Goal: Transaction & Acquisition: Purchase product/service

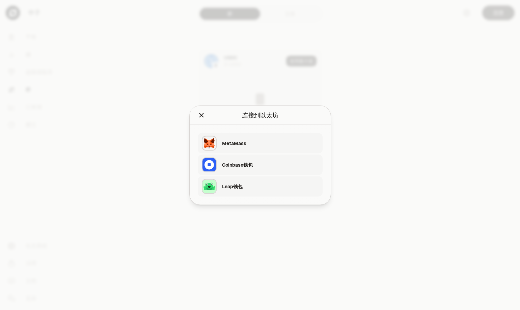
click at [277, 185] on div "Leap钱包" at bounding box center [270, 186] width 97 height 7
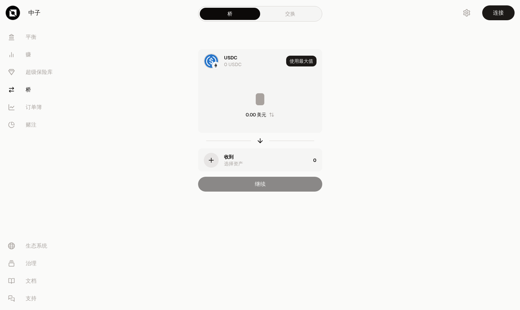
click at [259, 187] on div "继续" at bounding box center [260, 184] width 124 height 15
click at [294, 18] on link "交换" at bounding box center [290, 14] width 60 height 12
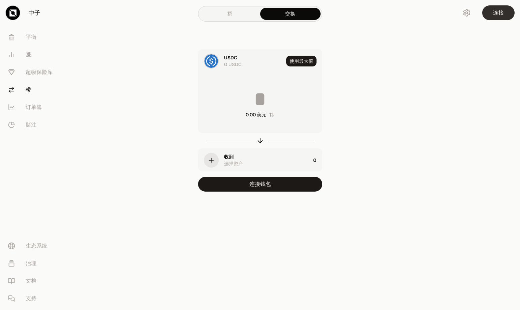
click at [495, 14] on font "连接" at bounding box center [498, 12] width 11 height 7
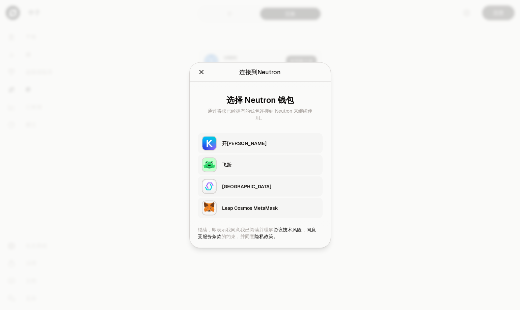
click at [259, 166] on div "飞跃" at bounding box center [270, 164] width 97 height 7
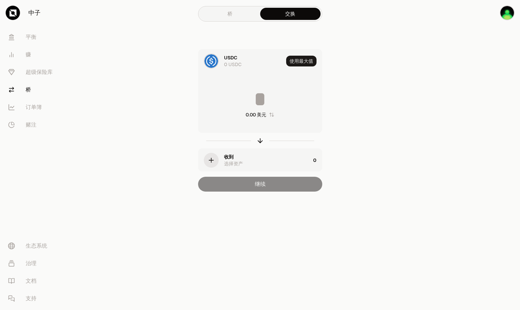
click at [297, 159] on div "收到 选择资产" at bounding box center [267, 161] width 86 height 14
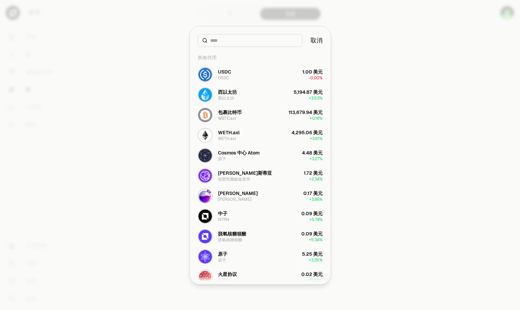
click at [318, 42] on font "取消" at bounding box center [317, 40] width 12 height 8
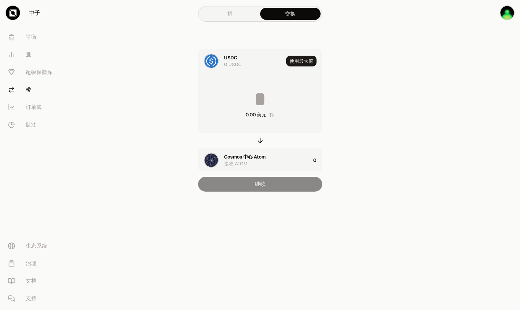
click at [211, 155] on img "button" at bounding box center [212, 161] width 14 height 14
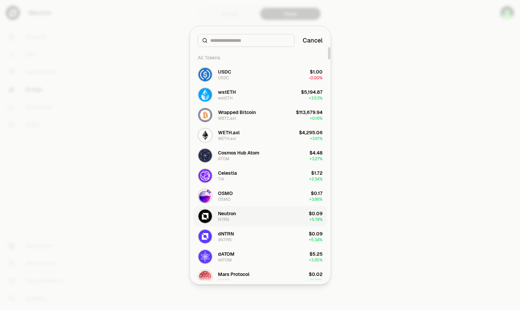
click at [227, 216] on div "Neutron" at bounding box center [227, 213] width 18 height 7
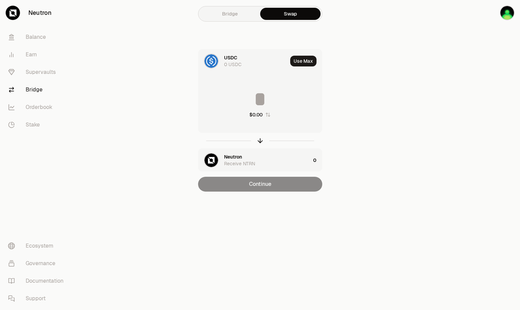
click at [260, 185] on div "Continue" at bounding box center [260, 184] width 124 height 15
click at [234, 15] on link "Bridge" at bounding box center [230, 14] width 60 height 12
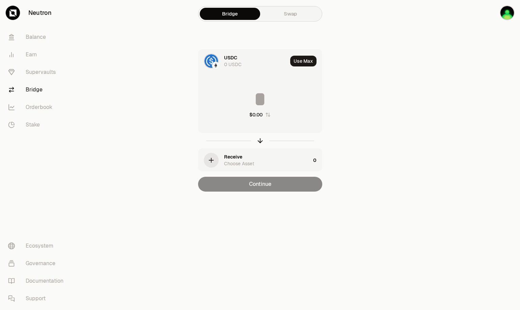
click at [211, 159] on icon "button" at bounding box center [211, 160] width 7 height 7
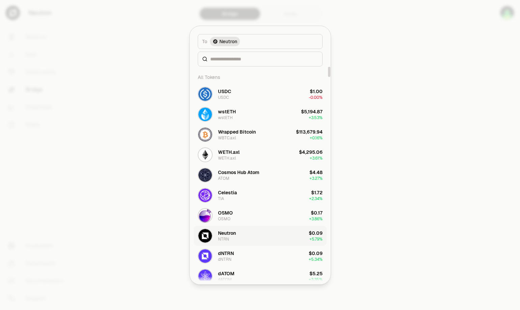
click at [225, 233] on div "Neutron" at bounding box center [227, 233] width 18 height 7
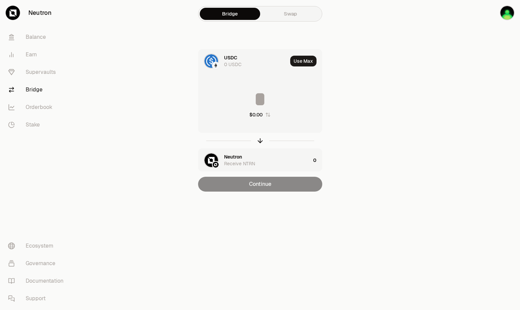
click at [170, 123] on div "USDC 0 USDC Use [PERSON_NAME] $0.00 Neutron Receive NTRN 0 Continue" at bounding box center [260, 120] width 227 height 143
